Goal: Transaction & Acquisition: Purchase product/service

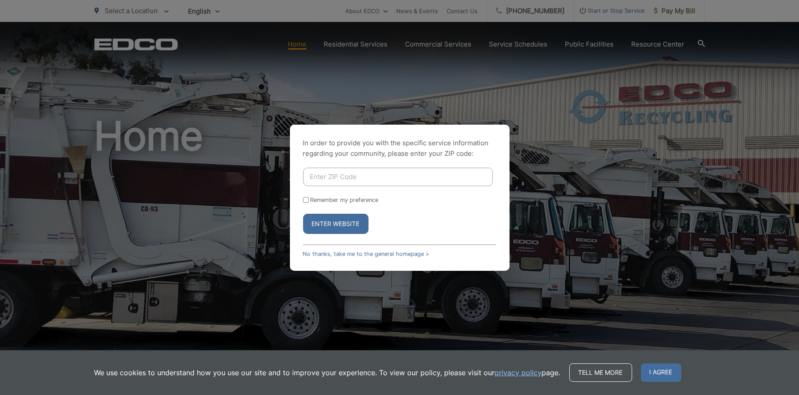
click at [338, 184] on input "Enter ZIP Code" at bounding box center [398, 177] width 190 height 18
type input "91945"
click at [303, 214] on button "Enter Website" at bounding box center [335, 224] width 65 height 20
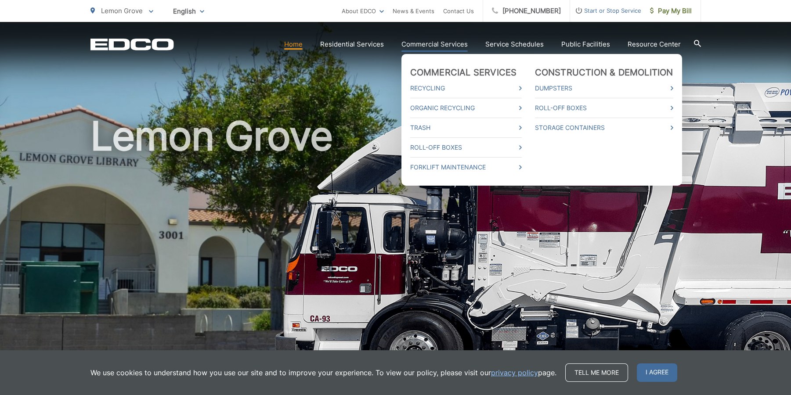
click at [417, 43] on link "Commercial Services" at bounding box center [435, 44] width 66 height 11
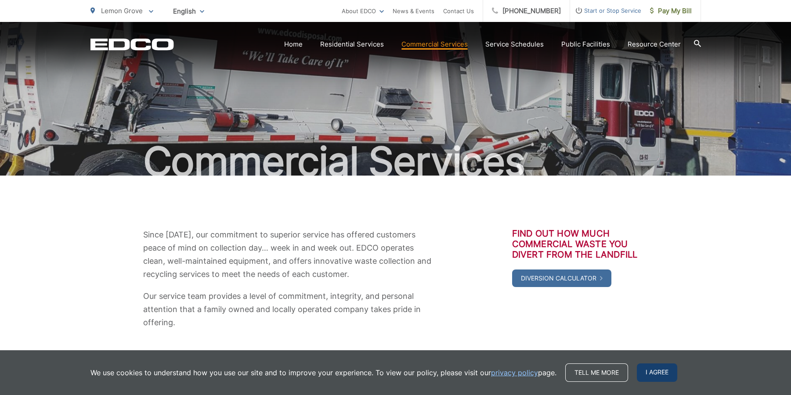
click at [657, 376] on span "I agree" at bounding box center [657, 373] width 40 height 18
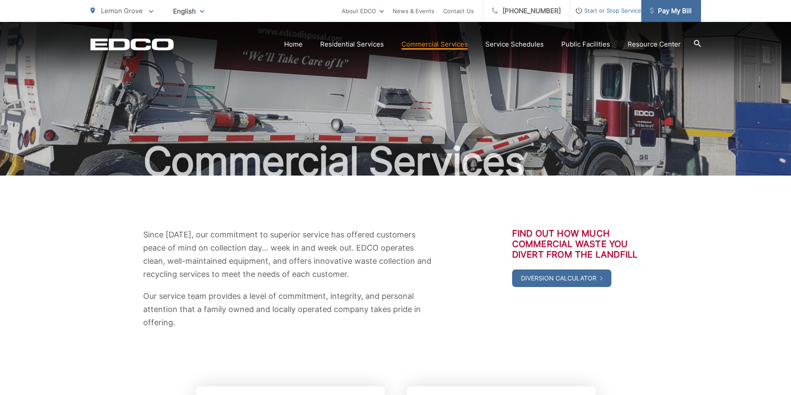
click at [672, 11] on span "Pay My Bill" at bounding box center [671, 11] width 42 height 11
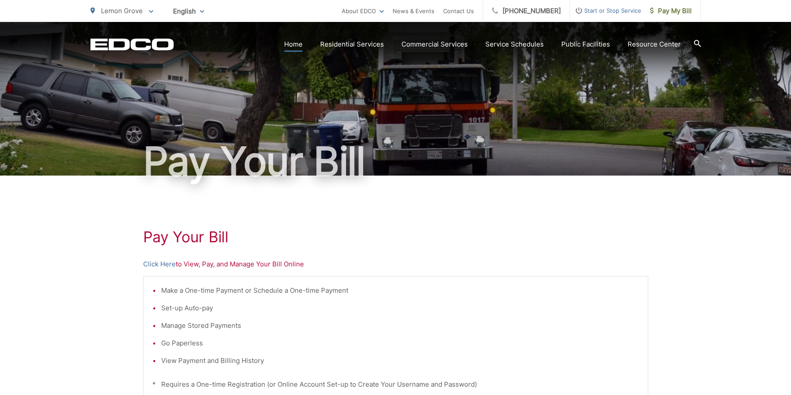
click at [302, 44] on link "Home" at bounding box center [293, 44] width 18 height 11
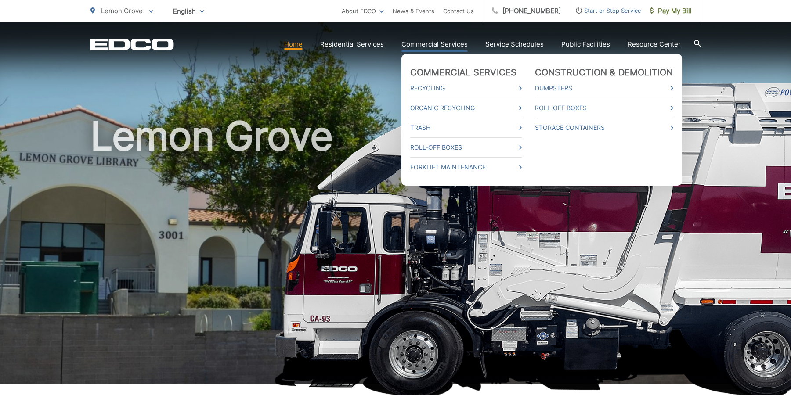
click at [421, 41] on link "Commercial Services" at bounding box center [435, 44] width 66 height 11
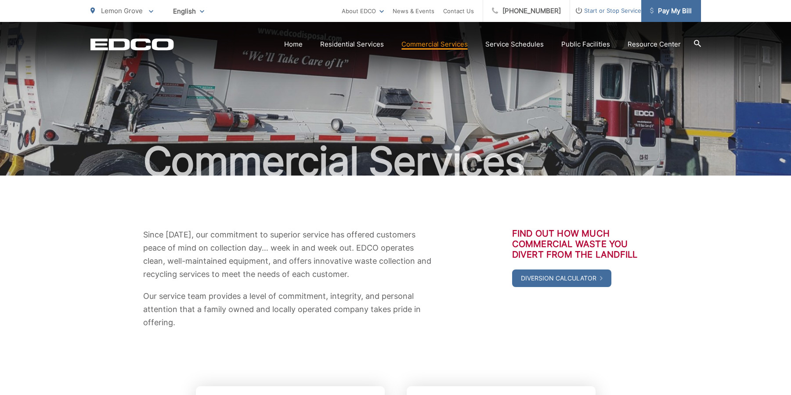
click at [688, 13] on span "Pay My Bill" at bounding box center [671, 11] width 42 height 11
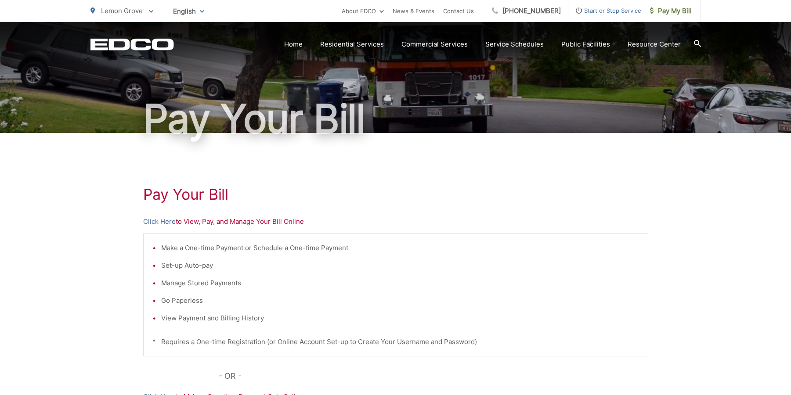
scroll to position [105, 0]
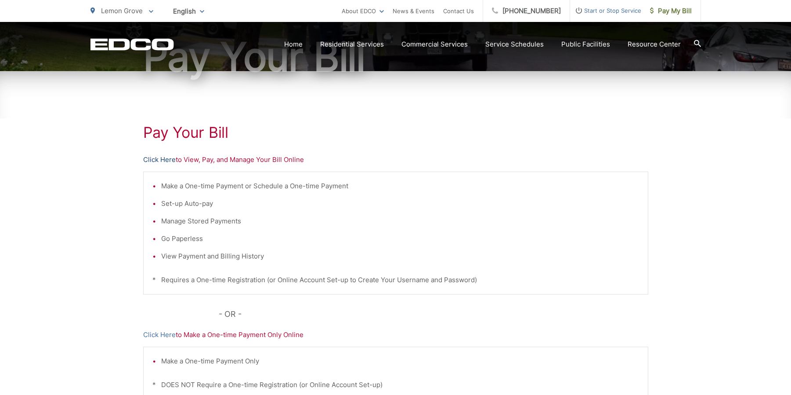
click at [158, 160] on link "Click Here" at bounding box center [159, 160] width 33 height 11
click at [167, 160] on link "Click Here" at bounding box center [159, 160] width 33 height 11
